Goal: Task Accomplishment & Management: Use online tool/utility

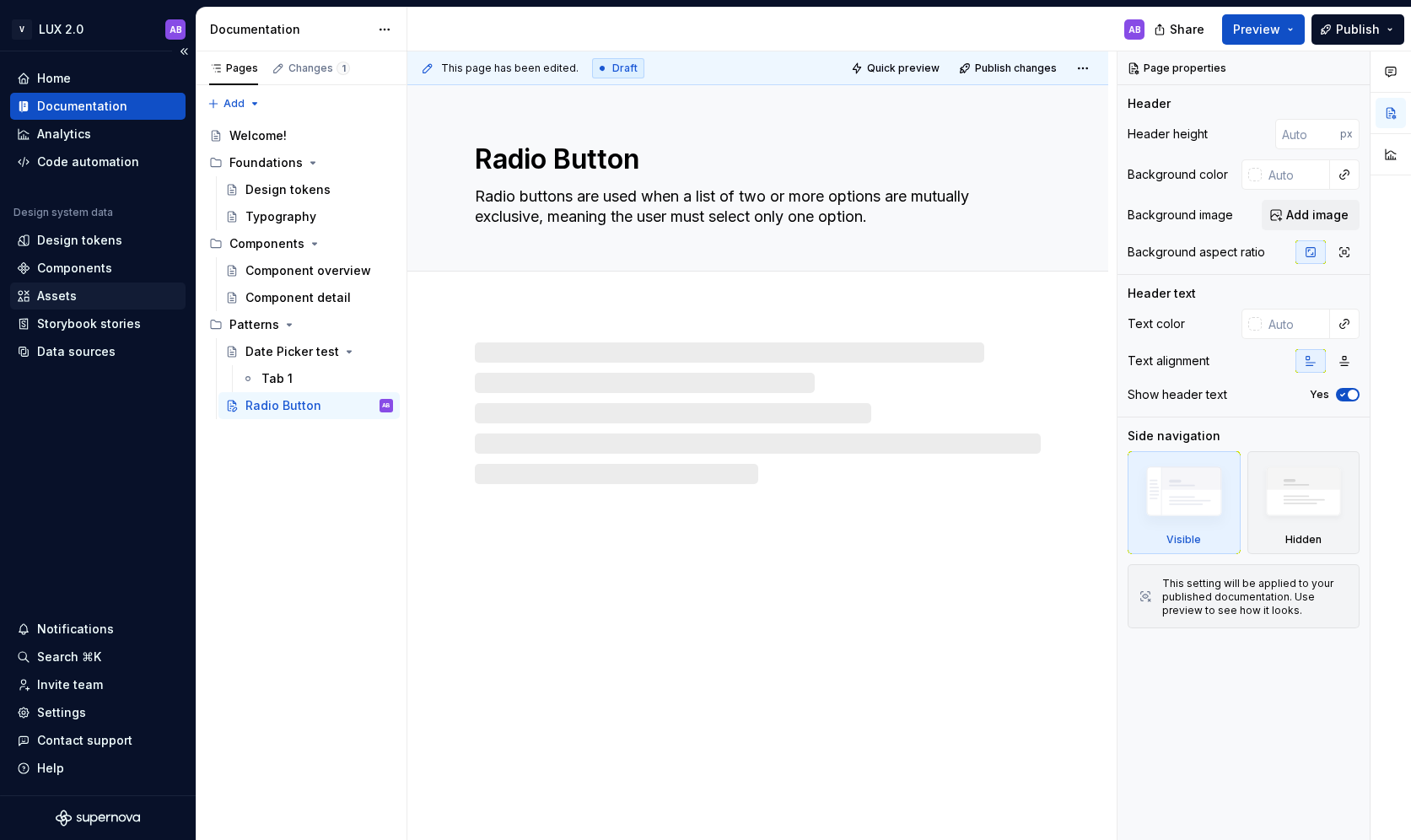
type textarea "*"
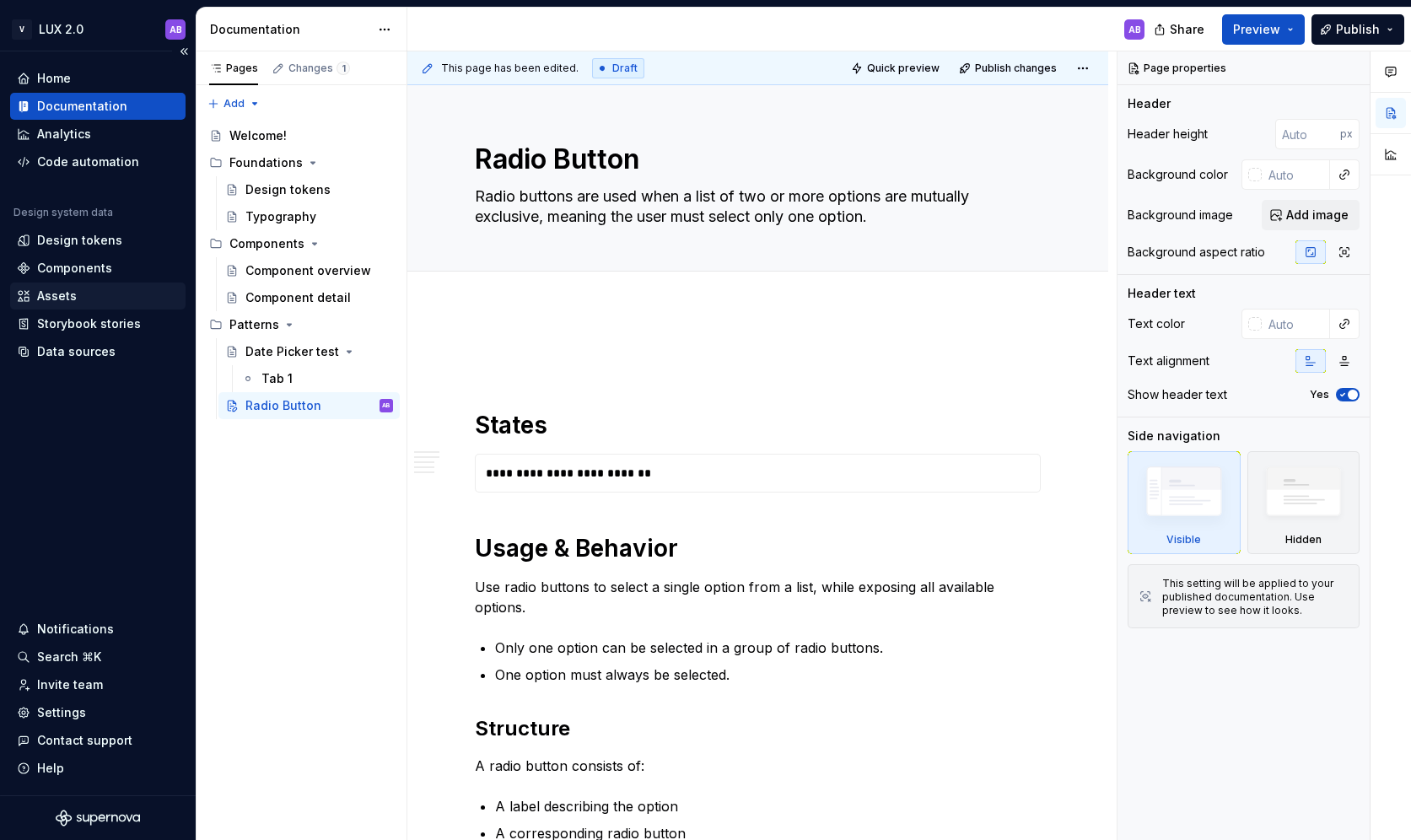
click at [66, 296] on div "Assets" at bounding box center [57, 296] width 40 height 17
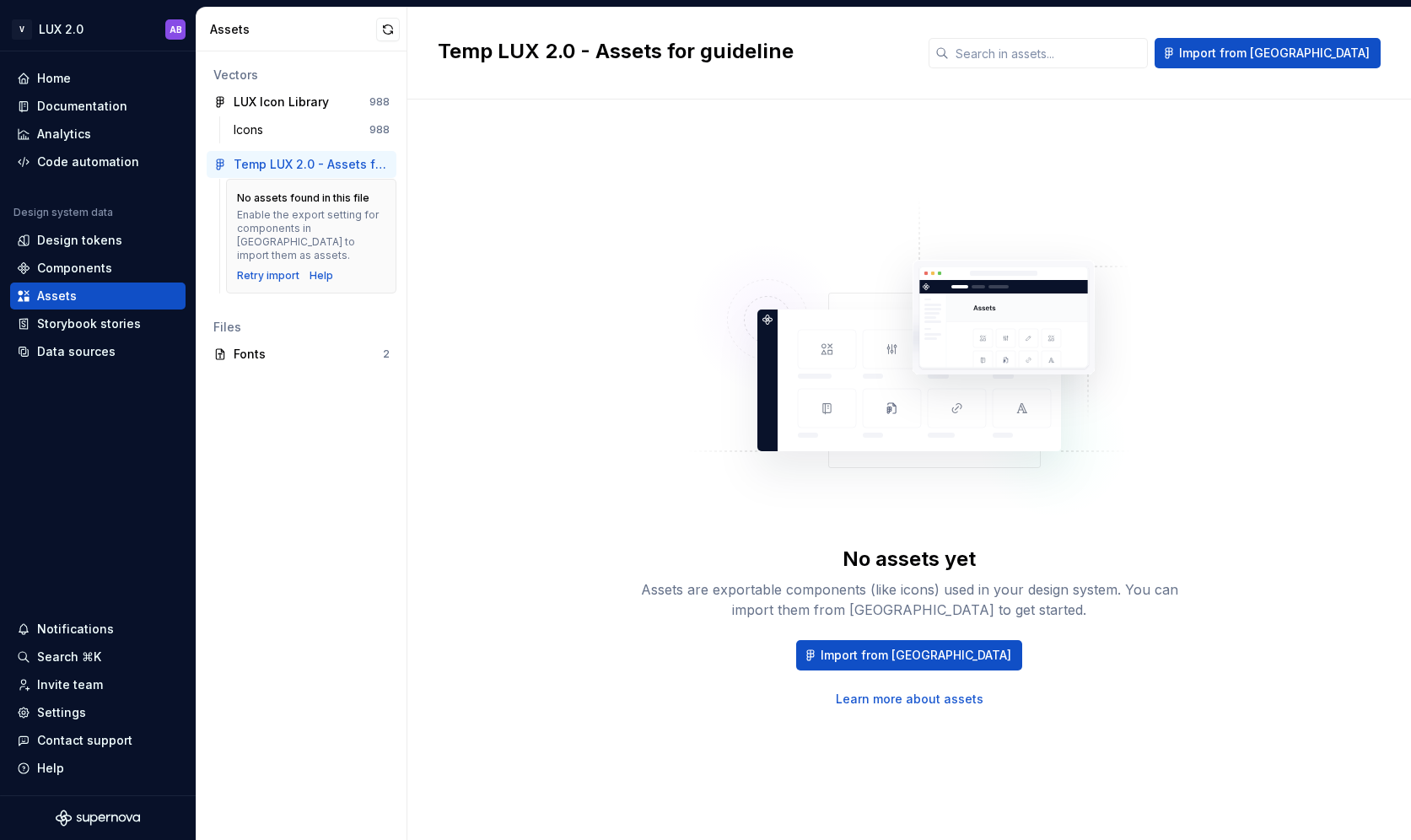
click at [354, 167] on div "Temp LUX 2.0 - Assets for guideline" at bounding box center [312, 164] width 156 height 17
click at [275, 269] on div "Retry import" at bounding box center [268, 276] width 62 height 13
click at [72, 267] on div "Components" at bounding box center [74, 268] width 75 height 17
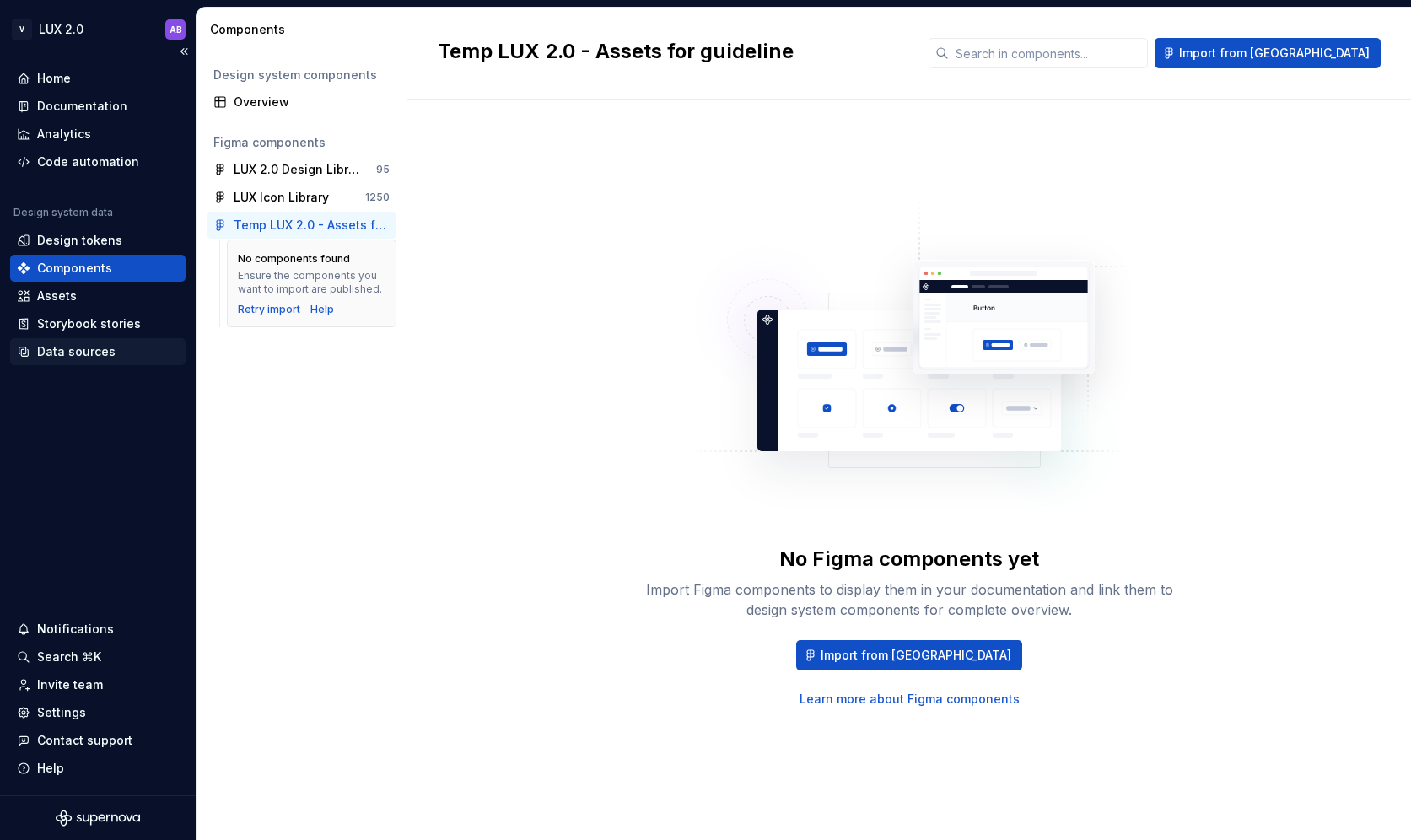
click at [89, 350] on div "Data sources" at bounding box center [76, 351] width 79 height 17
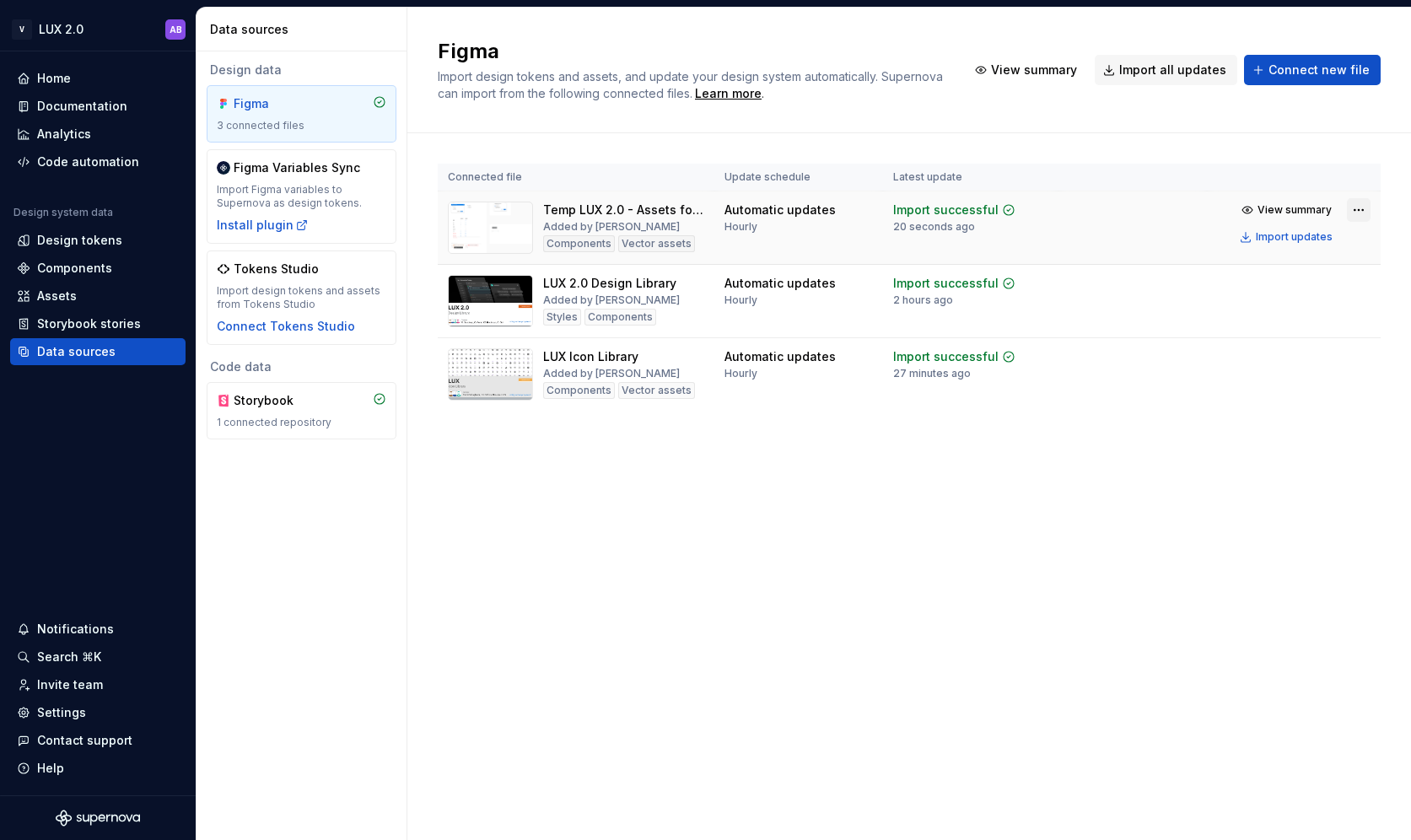
click at [1357, 210] on html "V LUX 2.0 AB Home Documentation Analytics Code automation Design system data De…" at bounding box center [706, 420] width 1411 height 840
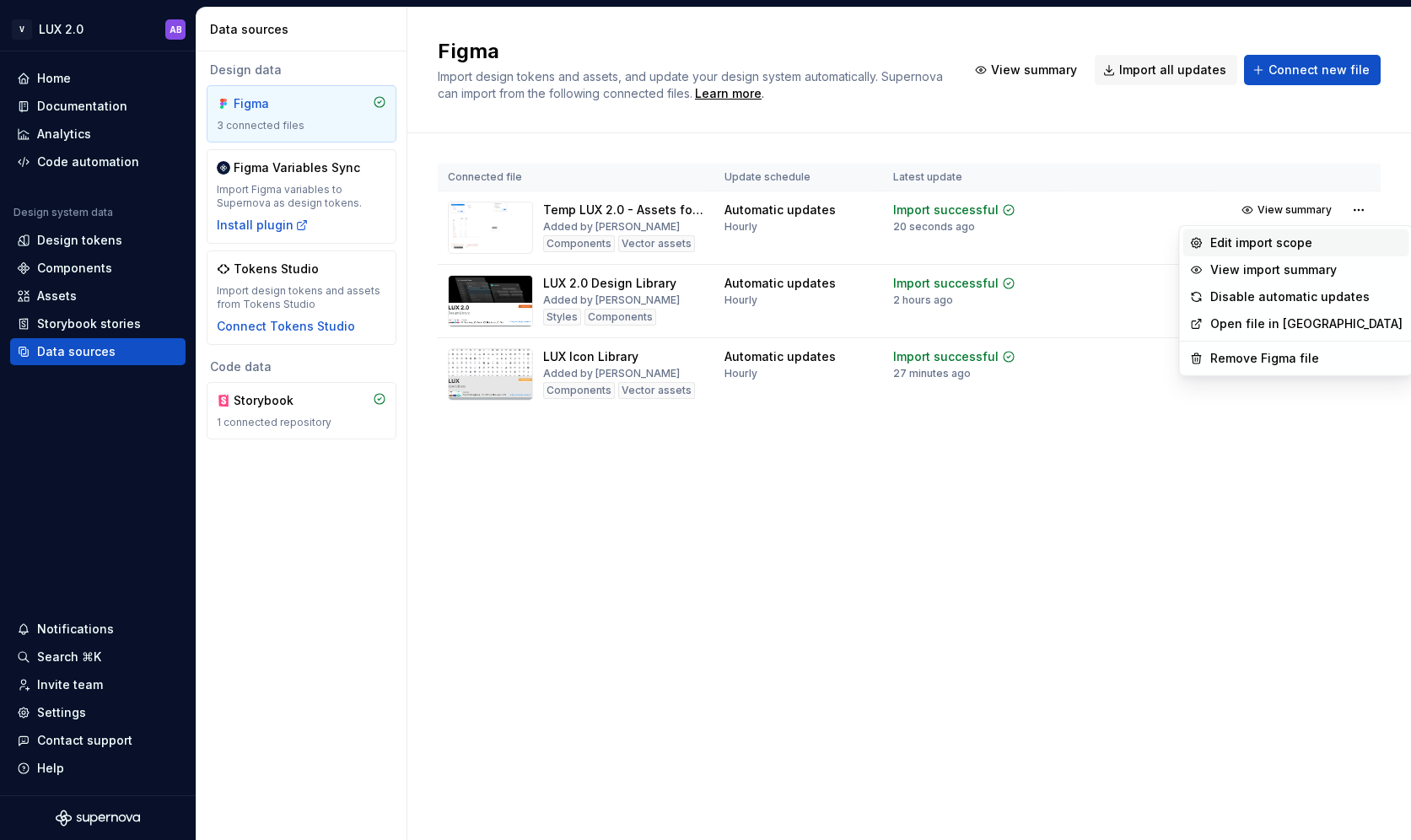
click at [1322, 242] on div "Edit import scope" at bounding box center [1306, 243] width 192 height 17
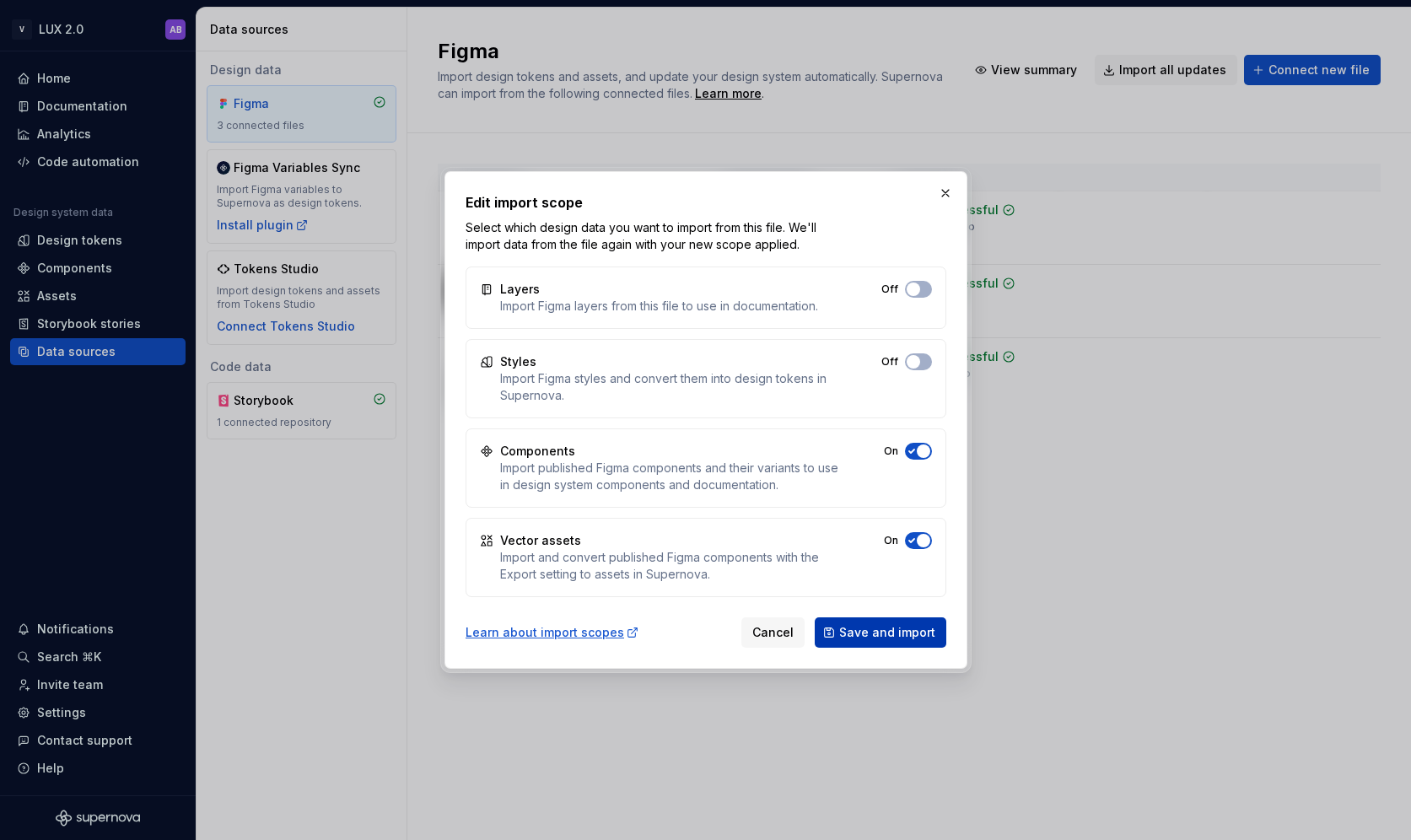
click at [862, 628] on span "Save and import" at bounding box center [887, 632] width 97 height 17
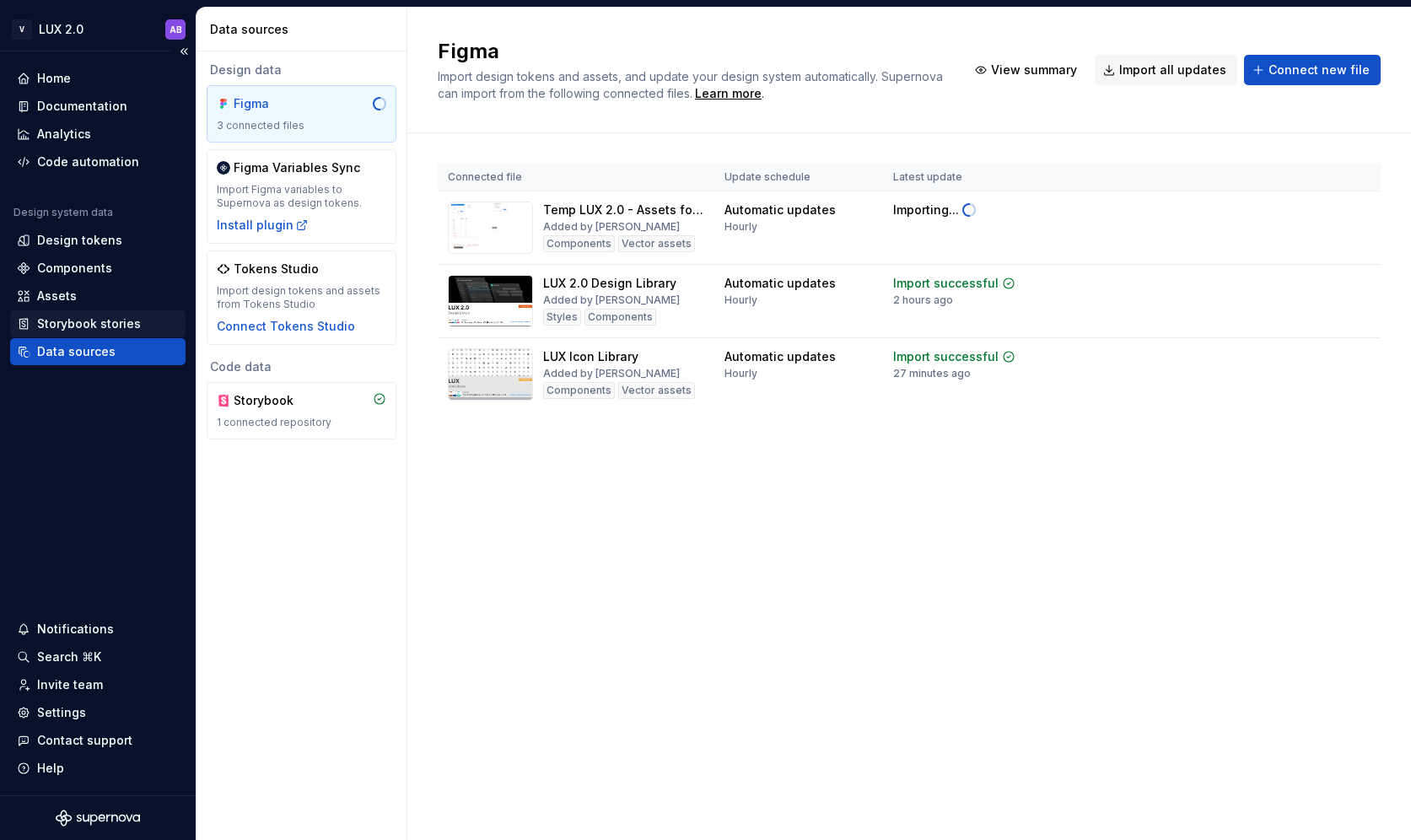
click at [105, 315] on div "Storybook stories" at bounding box center [89, 323] width 104 height 17
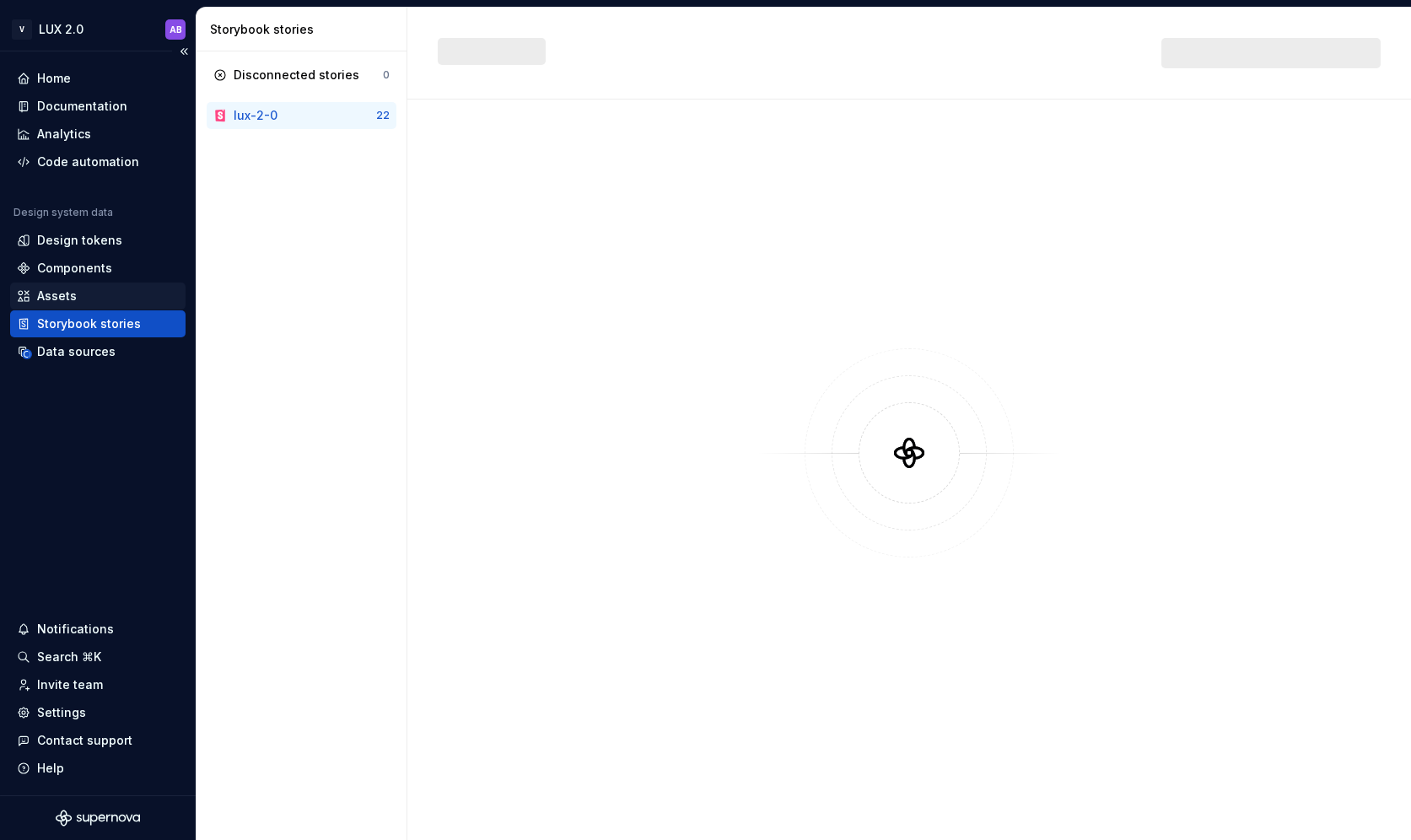
click at [79, 300] on div "Assets" at bounding box center [97, 296] width 162 height 17
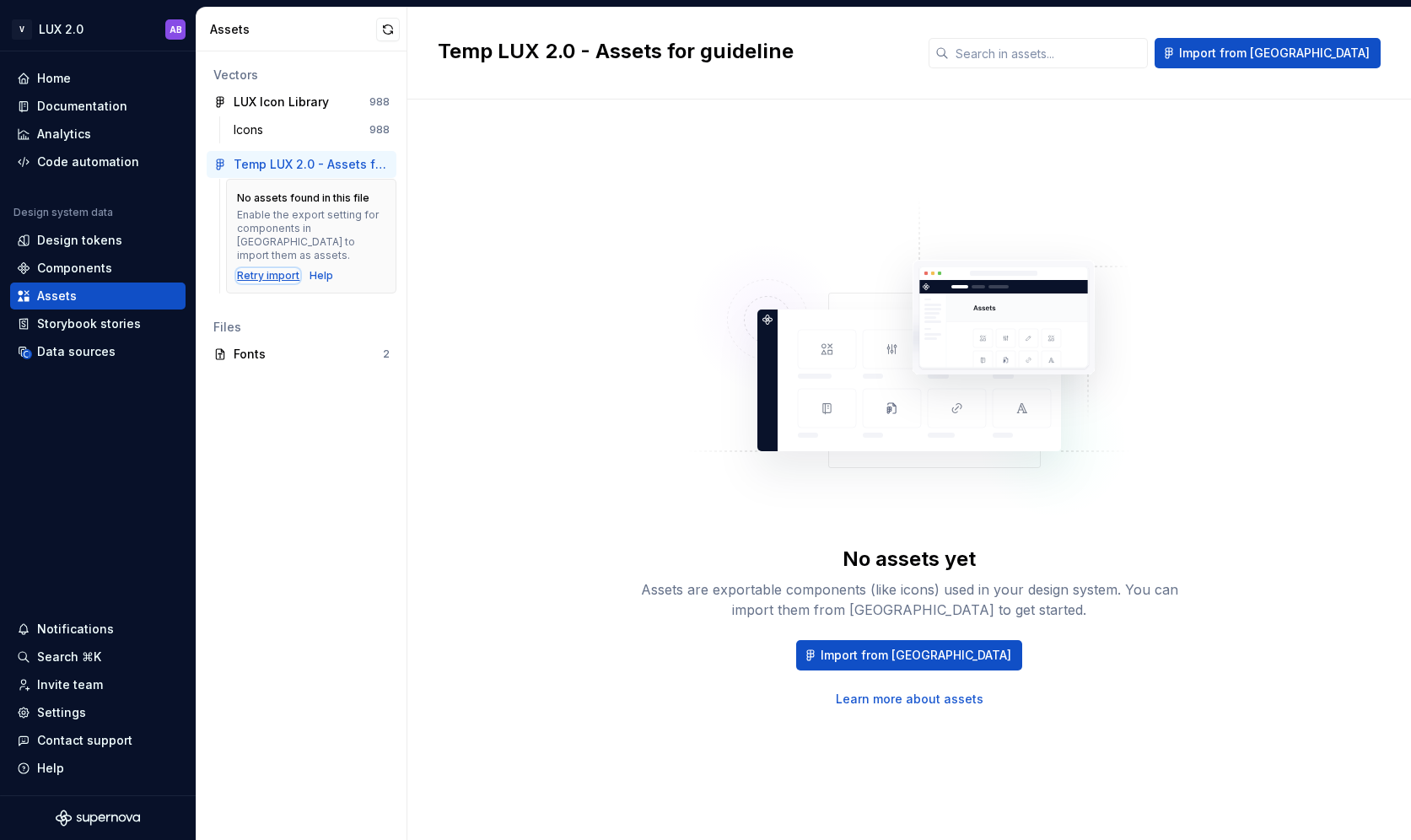
click at [254, 269] on div "Retry import" at bounding box center [268, 276] width 62 height 13
click at [84, 347] on div "Data sources" at bounding box center [76, 351] width 79 height 17
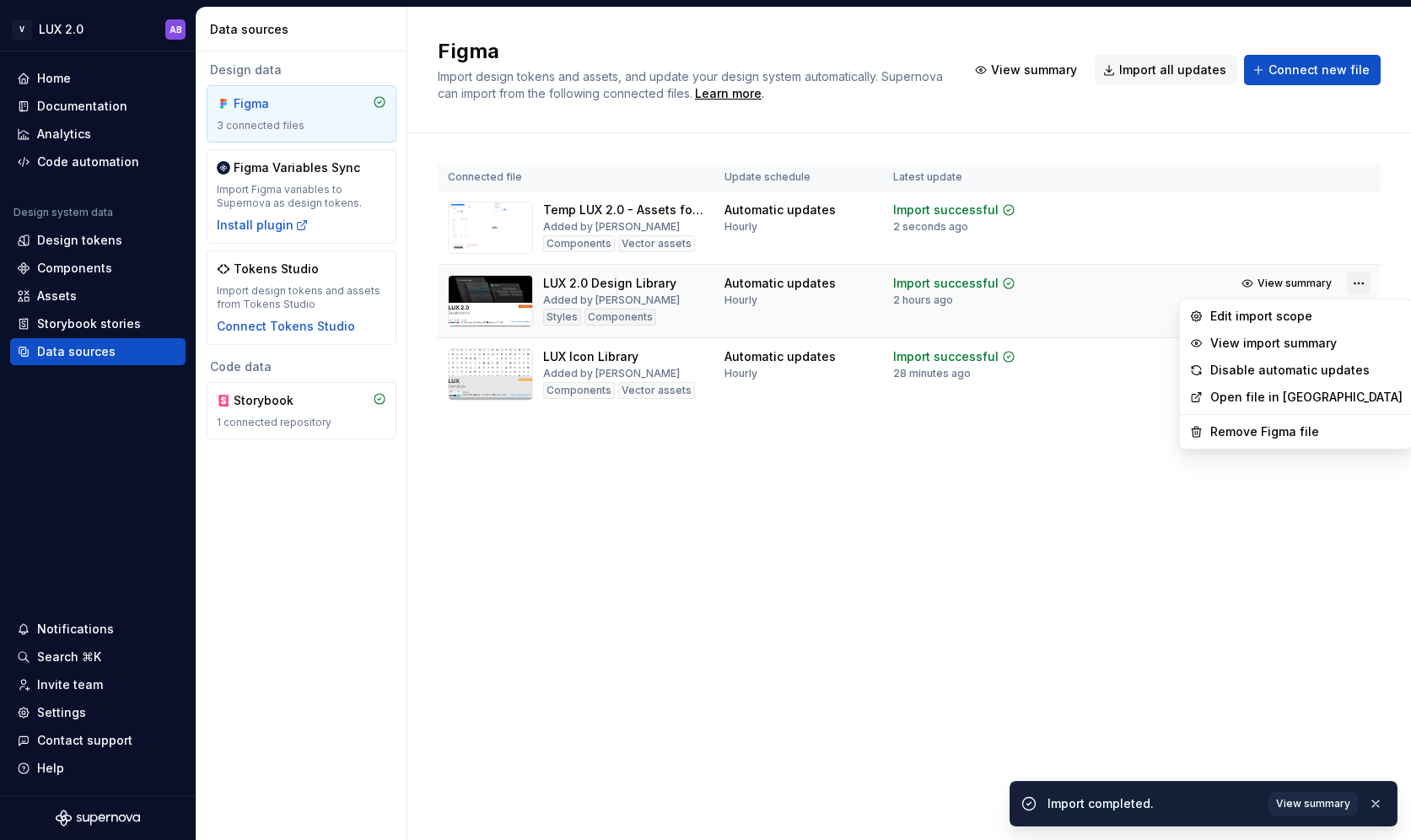
click at [1358, 284] on html "V LUX 2.0 AB Home Documentation Analytics Code automation Design system data De…" at bounding box center [706, 420] width 1411 height 840
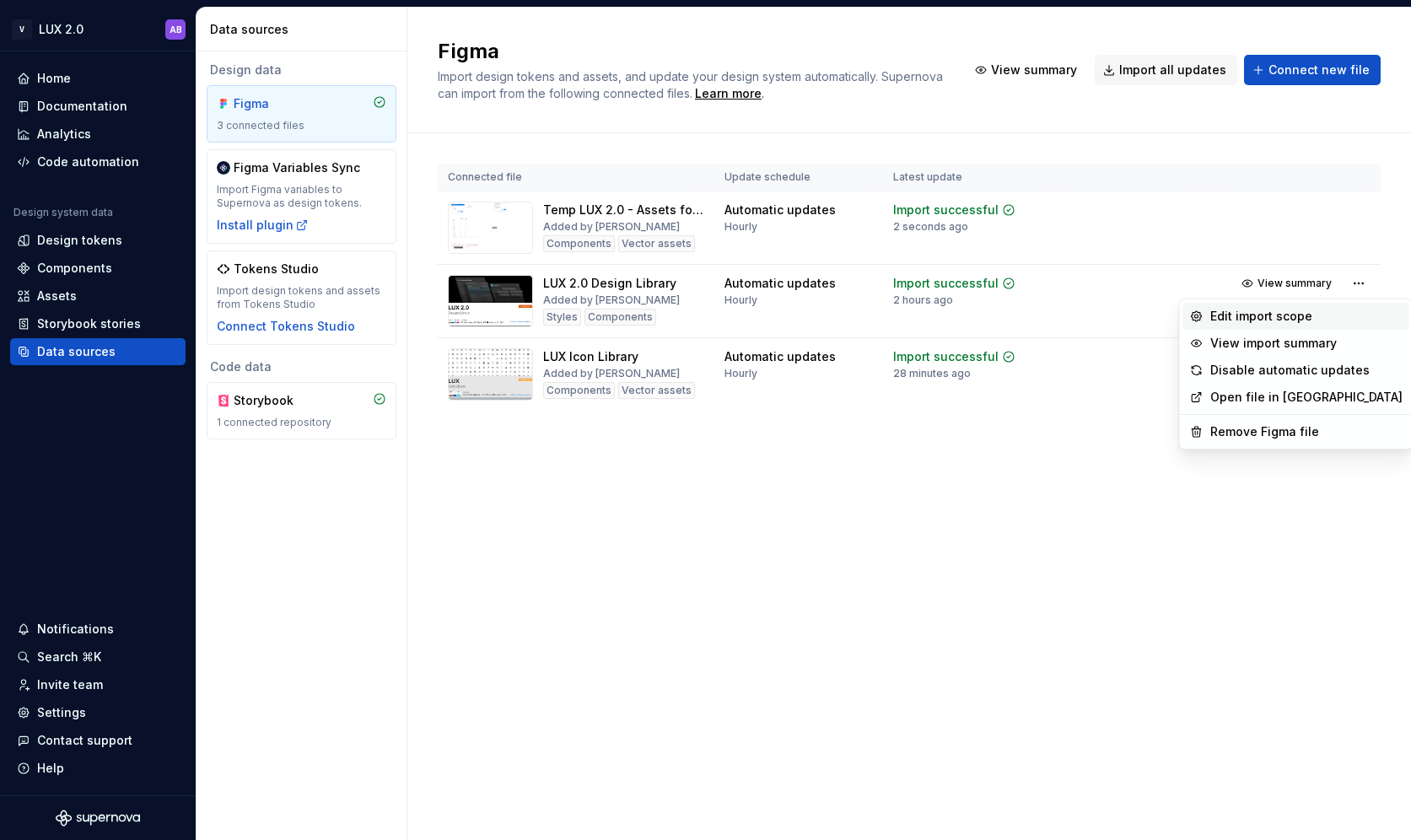
click at [1261, 317] on div "Edit import scope" at bounding box center [1306, 315] width 192 height 17
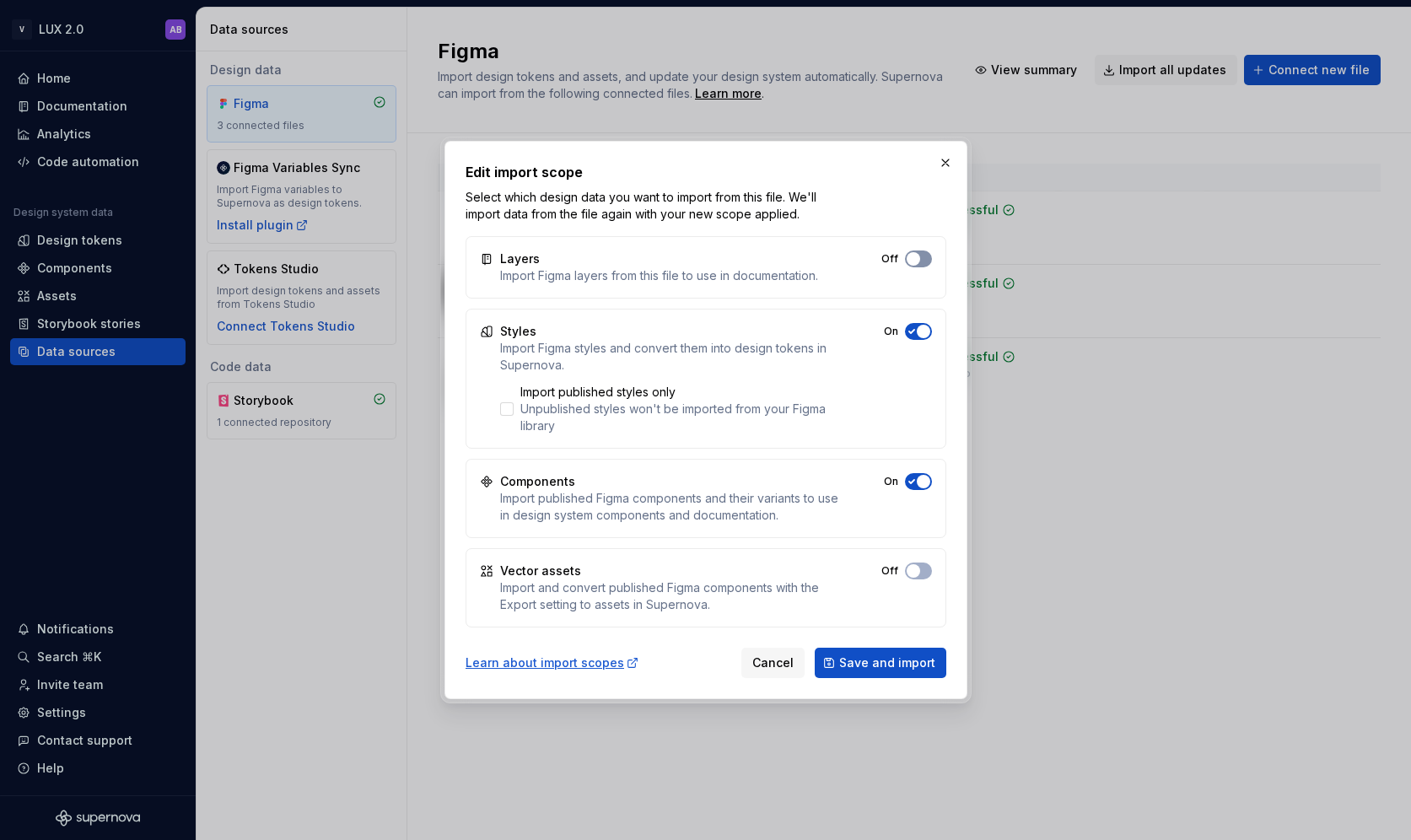
click at [918, 255] on span "button" at bounding box center [913, 259] width 13 height 13
click at [555, 660] on div "Learn about import scopes" at bounding box center [552, 663] width 174 height 17
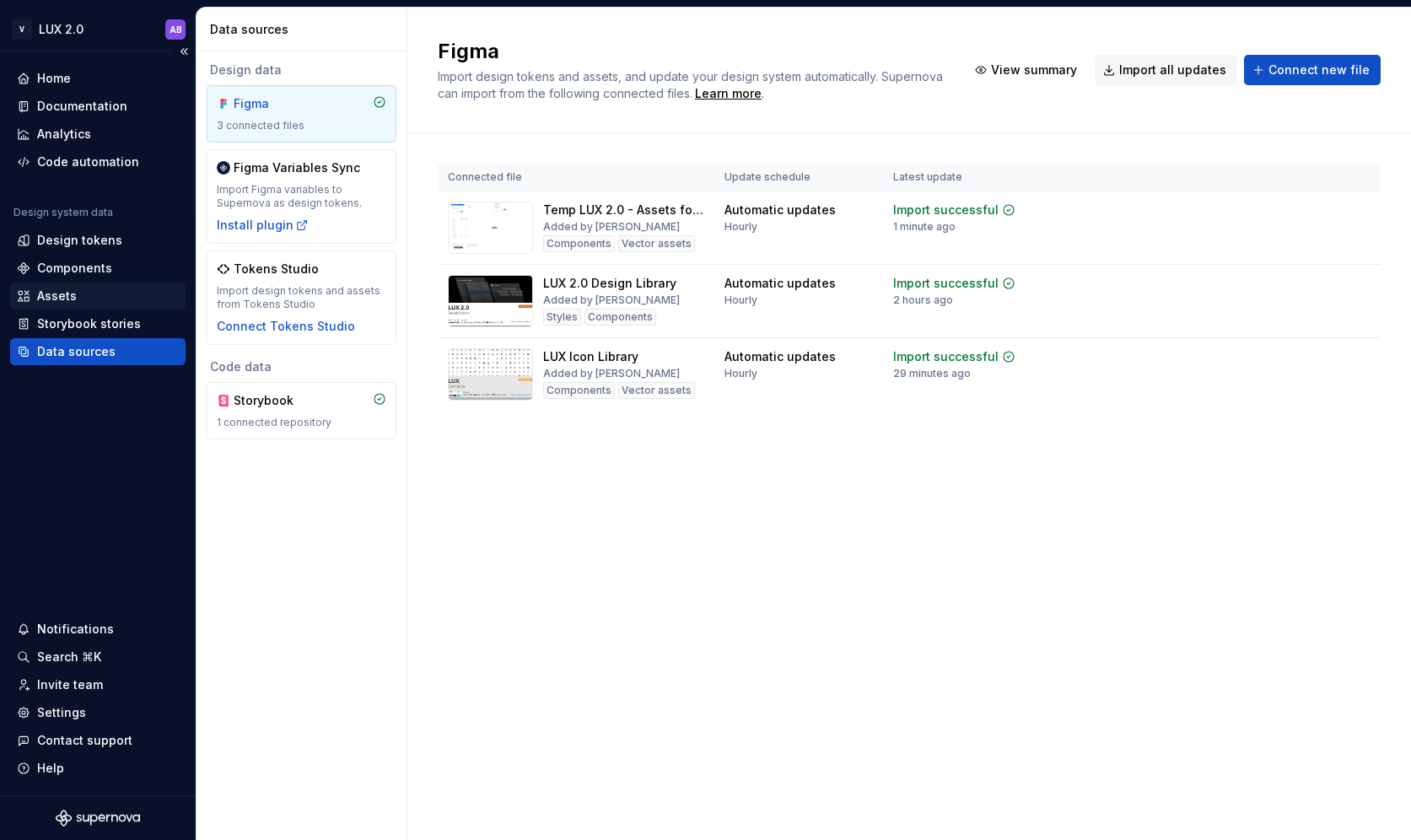
click at [136, 298] on div "Assets" at bounding box center [97, 296] width 162 height 17
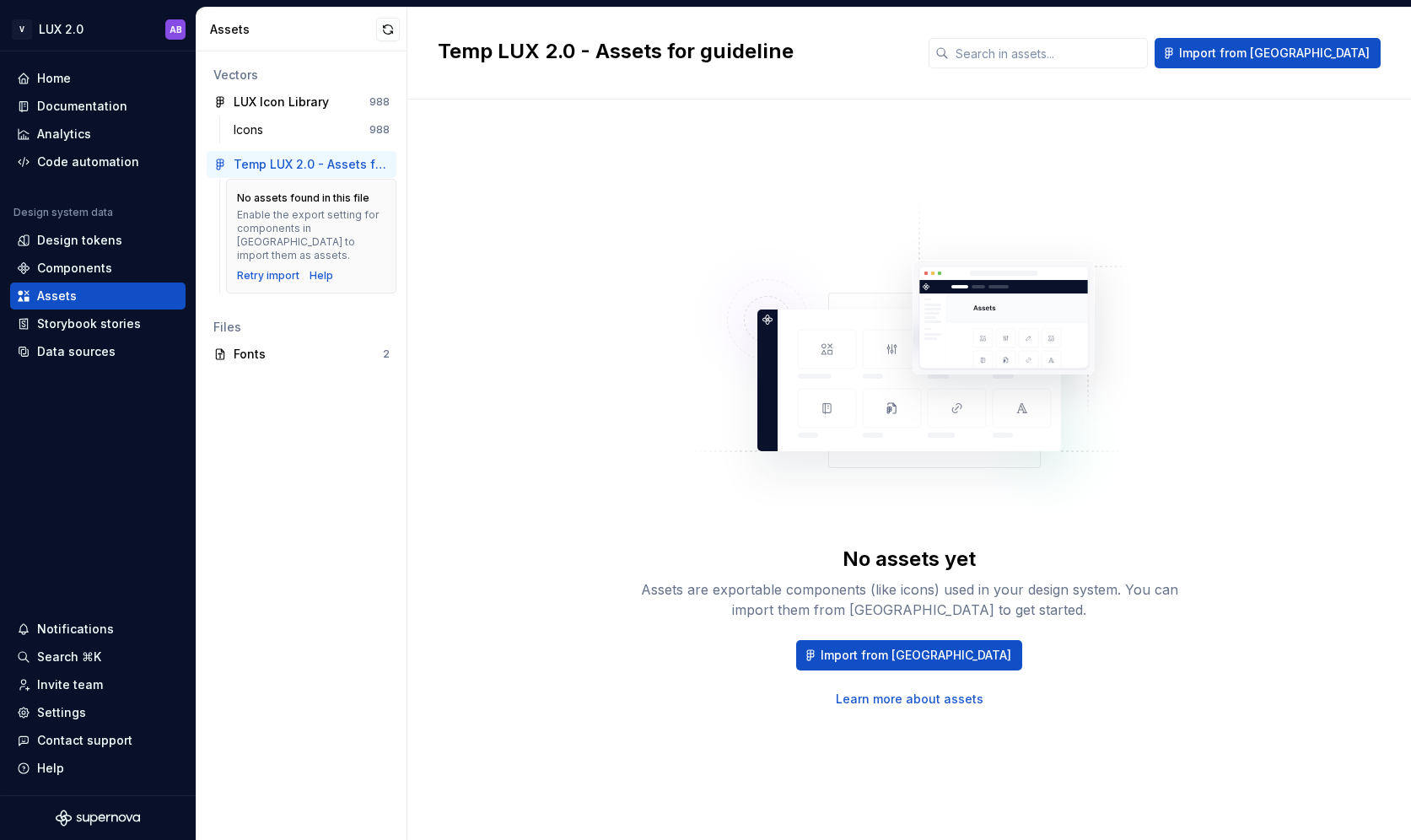
click at [334, 218] on div "Enable the export setting for components in [GEOGRAPHIC_DATA] to import them as…" at bounding box center [311, 235] width 149 height 54
click at [71, 366] on div "Home Documentation Analytics Code automation Design system data Design tokens C…" at bounding box center [97, 424] width 196 height 744
click at [90, 354] on div "Data sources" at bounding box center [76, 351] width 79 height 17
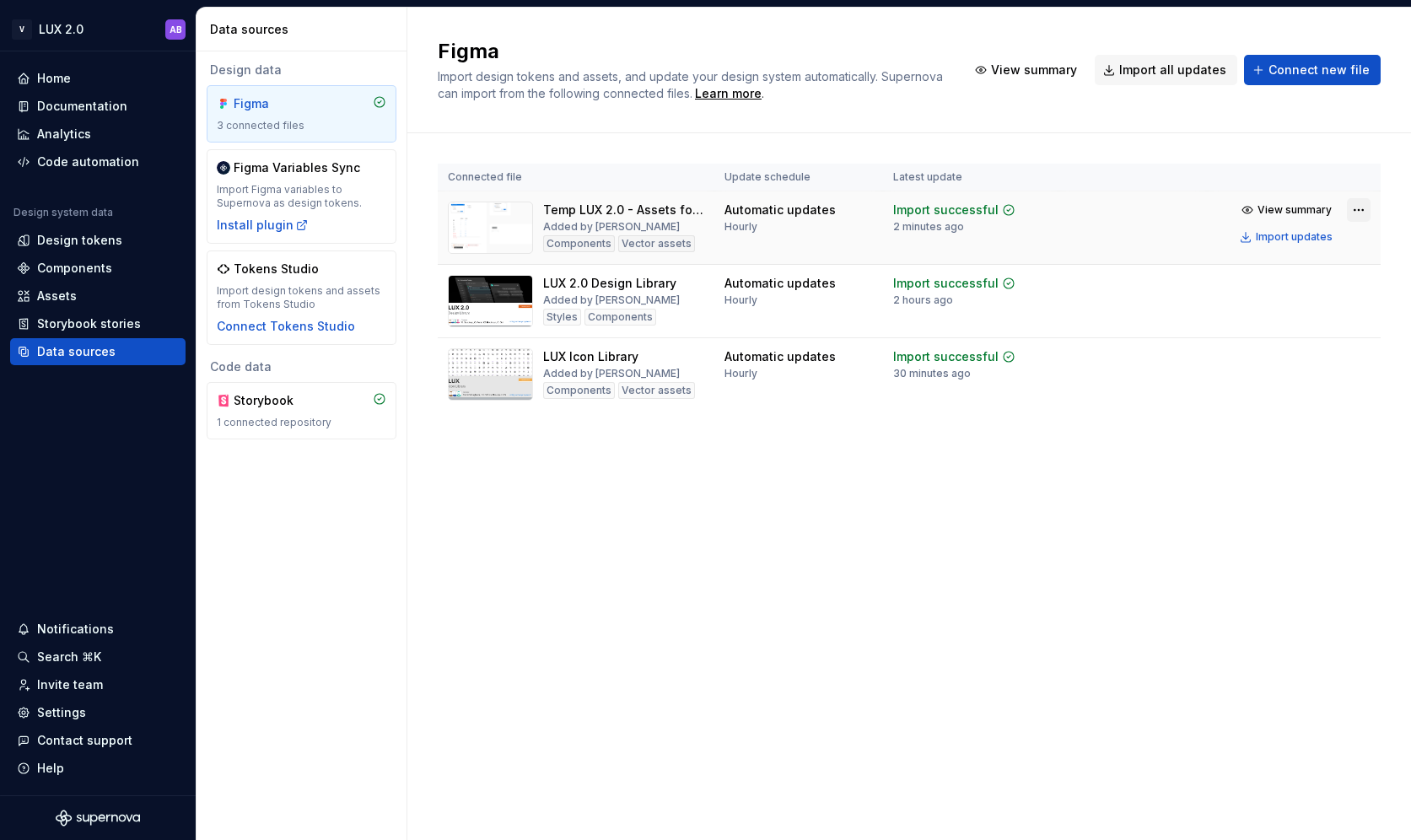
click at [1360, 207] on html "V LUX 2.0 AB Home Documentation Analytics Code automation Design system data De…" at bounding box center [706, 420] width 1411 height 840
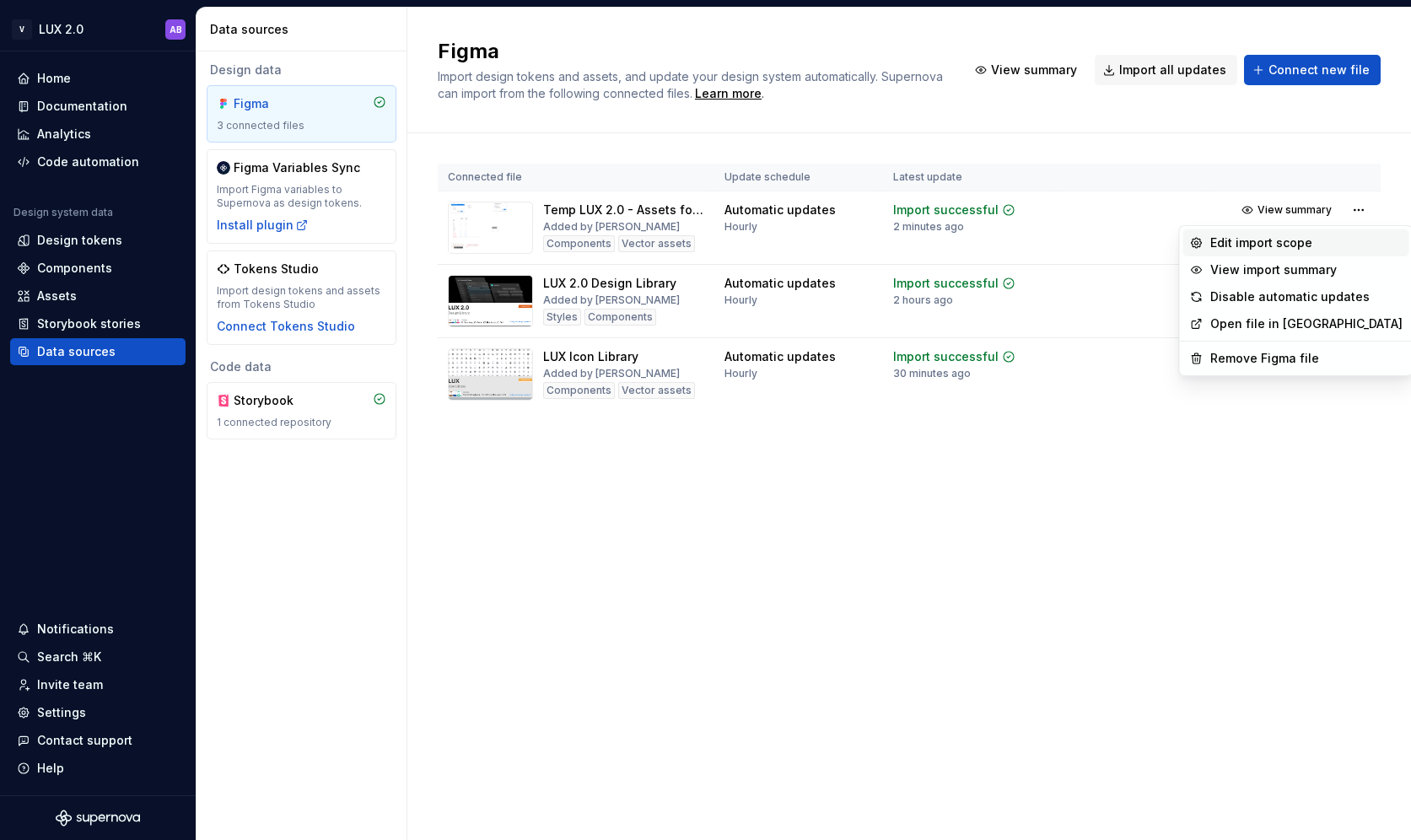
click at [1298, 237] on div "Edit import scope" at bounding box center [1306, 243] width 192 height 17
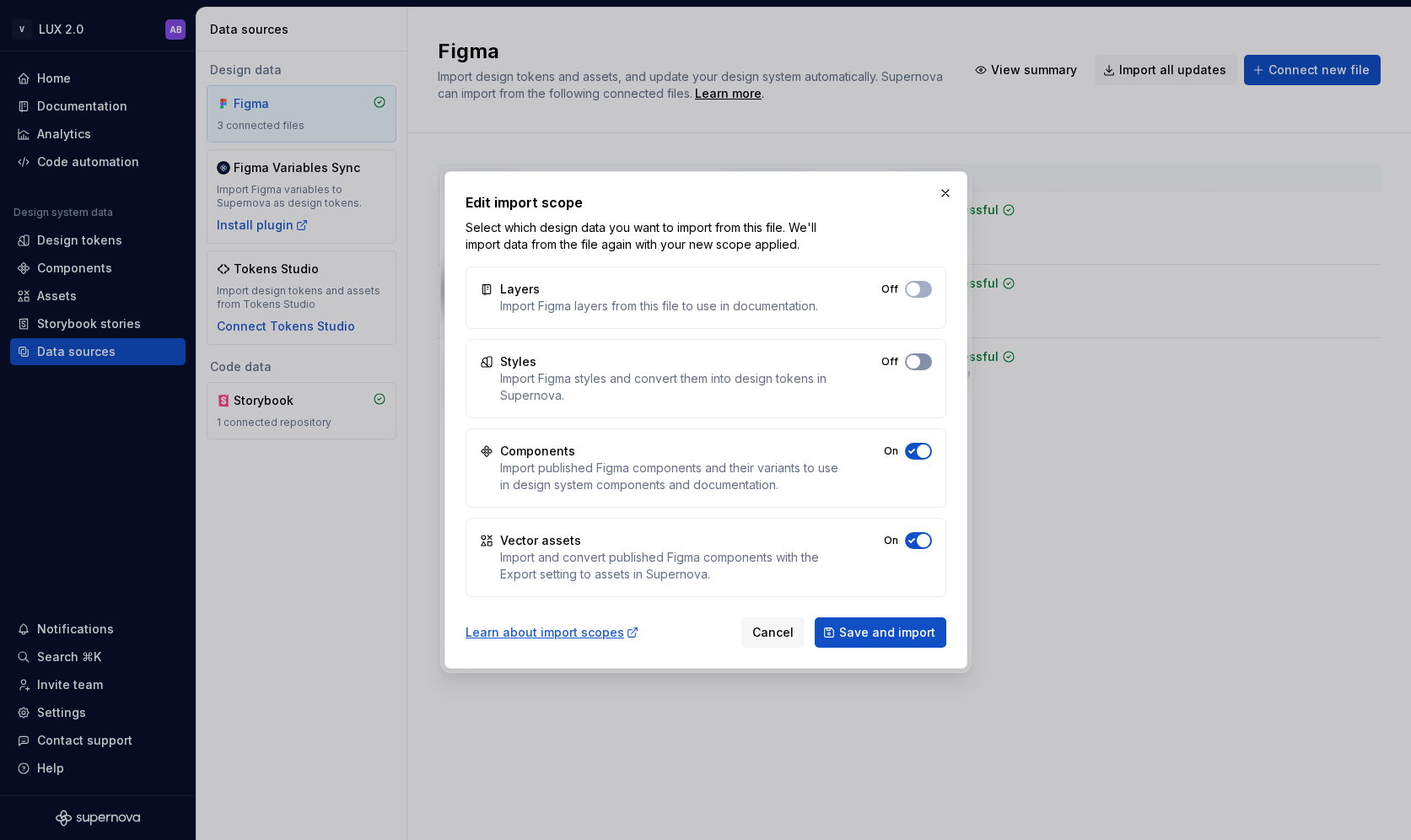
click at [917, 365] on span "button" at bounding box center [913, 362] width 13 height 13
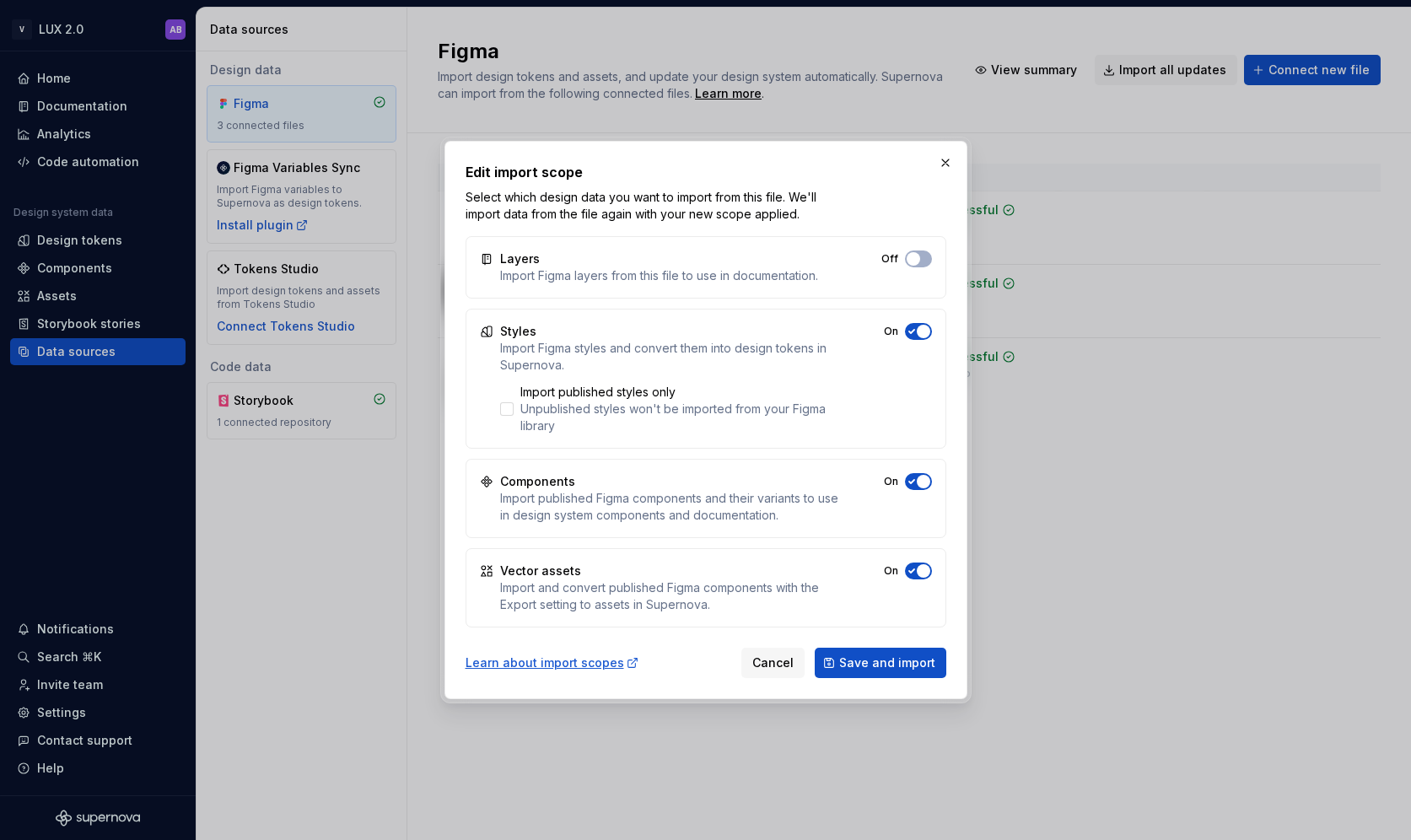
click at [920, 336] on span "button" at bounding box center [924, 331] width 13 height 13
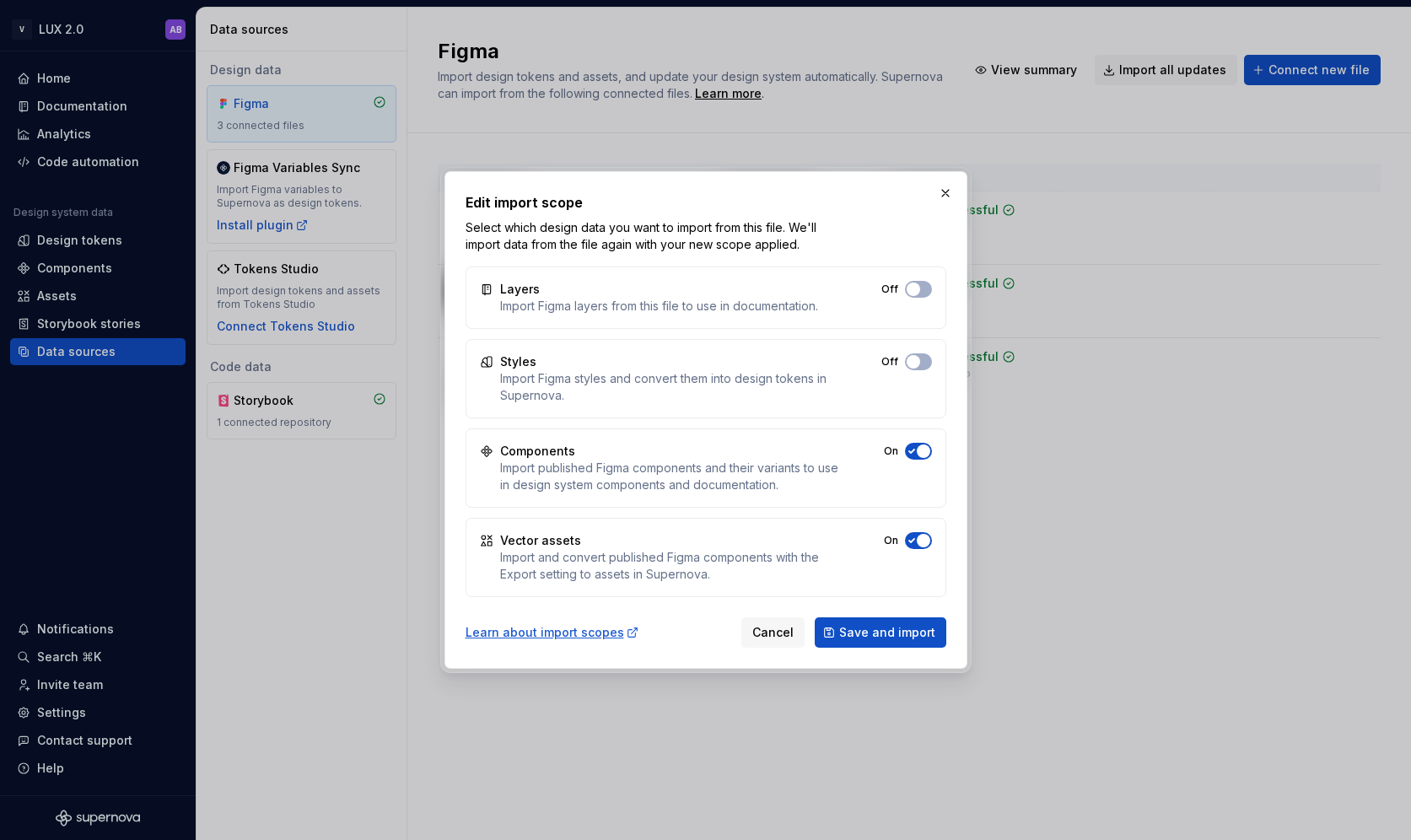
type button "on"
